Goal: Check status

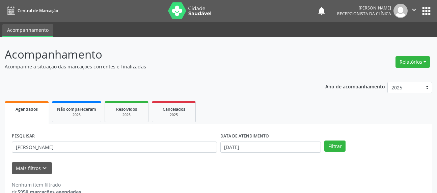
scroll to position [14, 0]
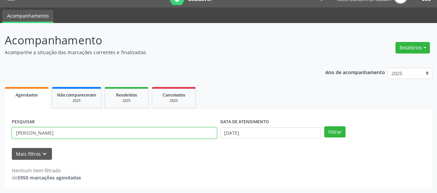
drag, startPoint x: 44, startPoint y: 132, endPoint x: 5, endPoint y: 106, distance: 47.3
click at [1, 114] on div "Acompanhamento Acompanhe a situação das marcações correntes e finalizadas Relat…" at bounding box center [218, 108] width 437 height 170
type input "[PERSON_NAME]"
click at [325, 126] on button "Filtrar" at bounding box center [335, 131] width 21 height 11
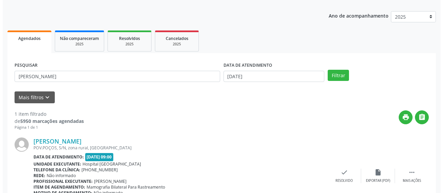
scroll to position [103, 0]
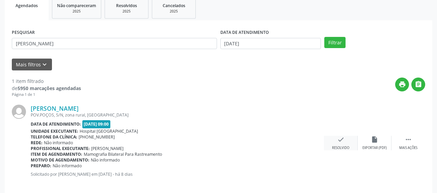
click at [341, 143] on icon "check" at bounding box center [340, 138] width 7 height 7
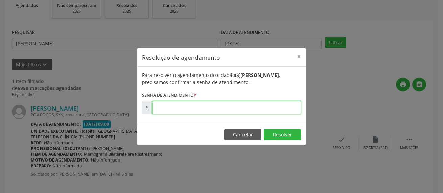
drag, startPoint x: 258, startPoint y: 111, endPoint x: 203, endPoint y: 109, distance: 55.4
click at [258, 111] on input "text" at bounding box center [226, 108] width 149 height 14
type input "00173761"
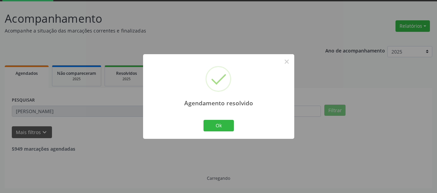
scroll to position [14, 0]
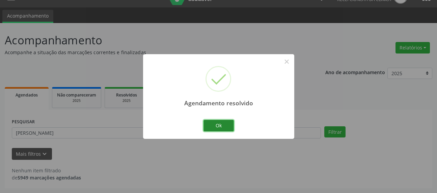
click at [222, 122] on button "Ok" at bounding box center [219, 125] width 30 height 11
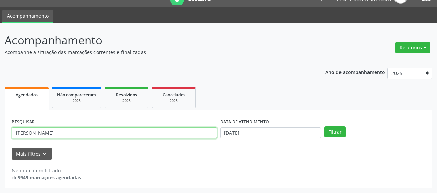
drag, startPoint x: 82, startPoint y: 133, endPoint x: 4, endPoint y: 134, distance: 77.7
click at [2, 134] on div "Acompanhamento Acompanhe a situação das marcações correntes e finalizadas Relat…" at bounding box center [218, 108] width 437 height 170
type input "RAIMUNDA"
click at [325, 126] on button "Filtrar" at bounding box center [335, 131] width 21 height 11
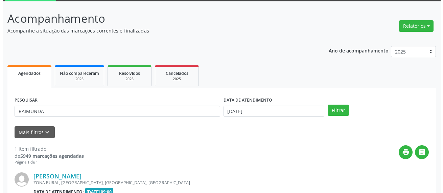
scroll to position [103, 0]
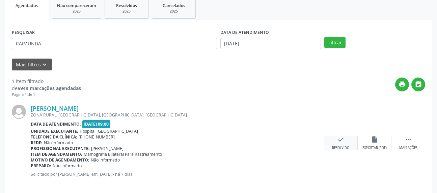
click at [335, 146] on div "Resolvido" at bounding box center [340, 147] width 17 height 5
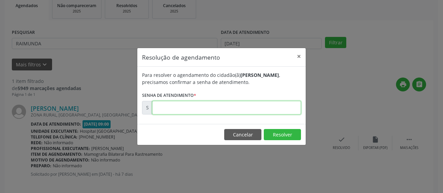
click at [295, 111] on input "text" at bounding box center [226, 108] width 149 height 14
type input "00173823"
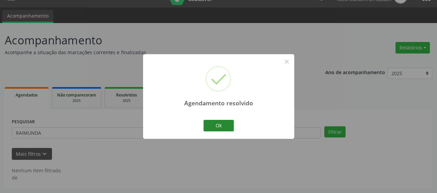
scroll to position [14, 0]
click at [233, 126] on button "Ok" at bounding box center [219, 125] width 30 height 11
